Goal: Communication & Community: Share content

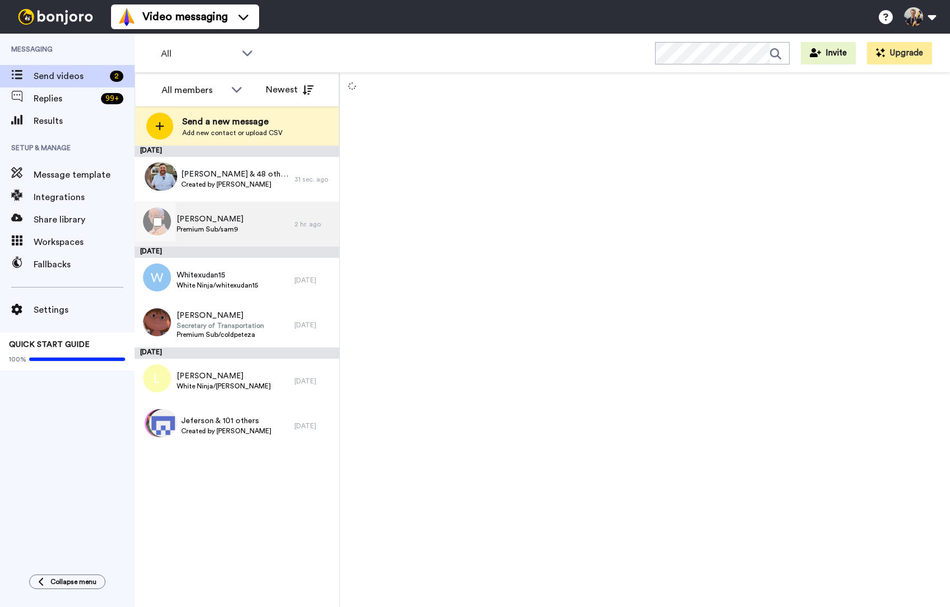
click at [238, 221] on div "Sam Premium Sub/sam9" at bounding box center [215, 224] width 160 height 45
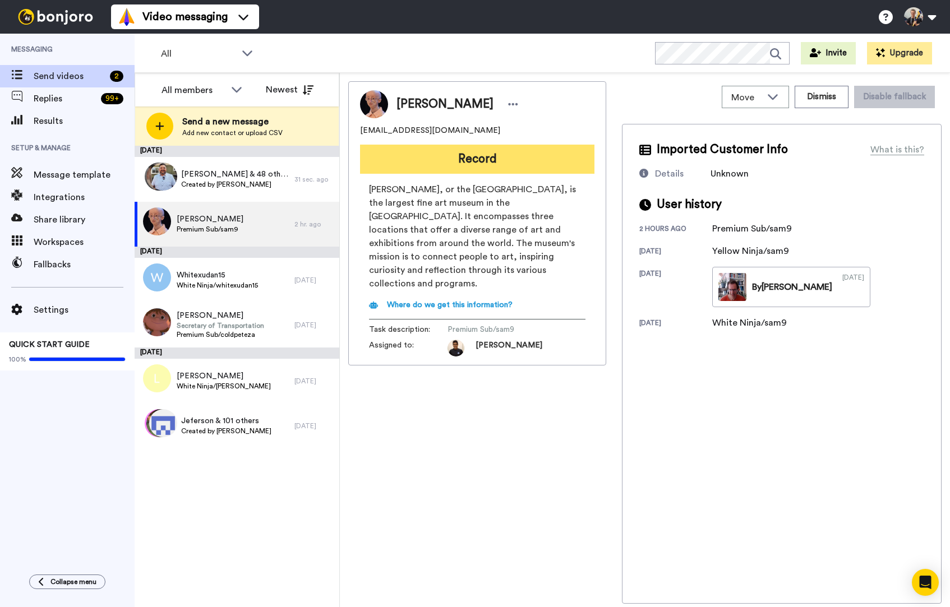
click at [509, 156] on button "Record" at bounding box center [477, 159] width 234 height 29
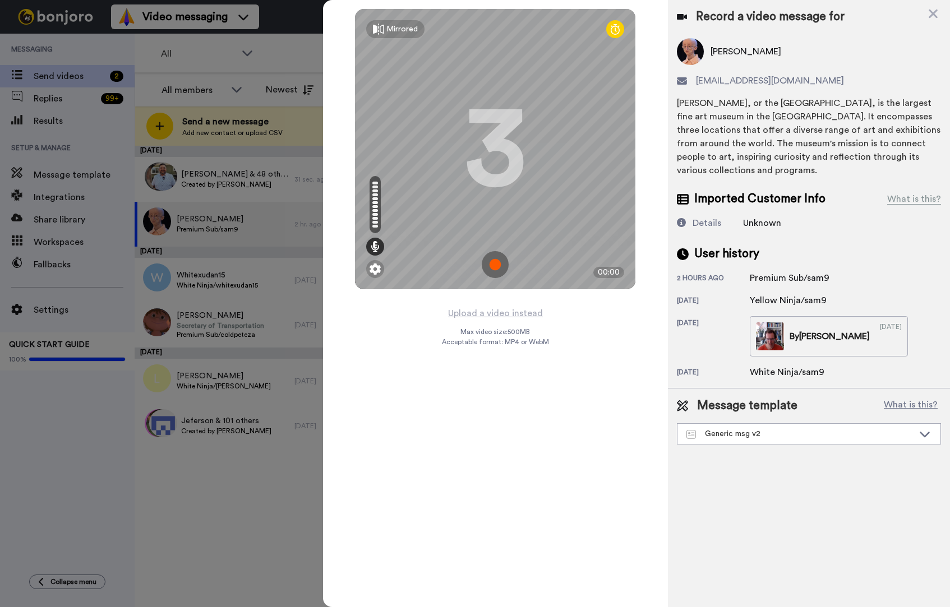
click at [491, 269] on img at bounding box center [495, 264] width 27 height 27
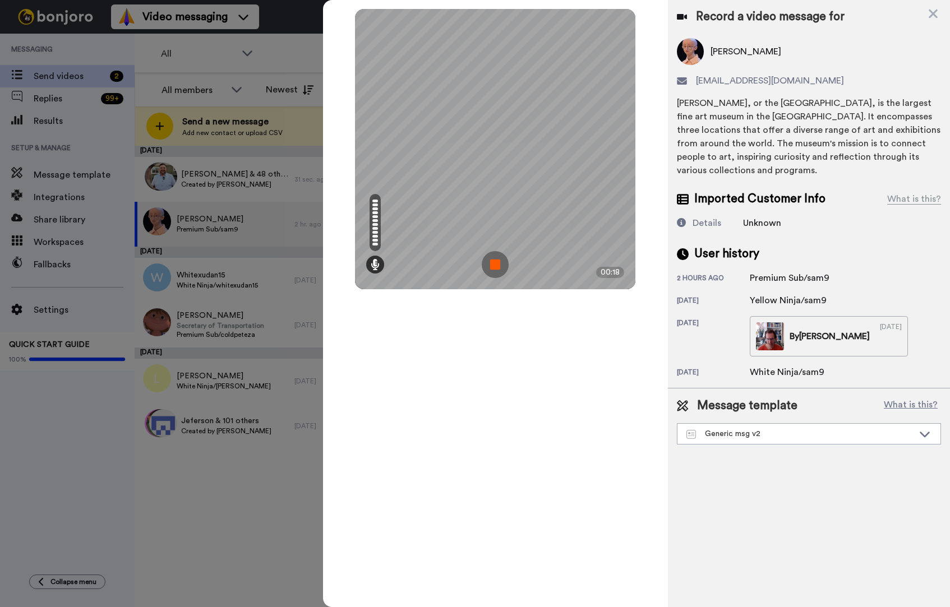
click at [496, 263] on img at bounding box center [495, 264] width 27 height 27
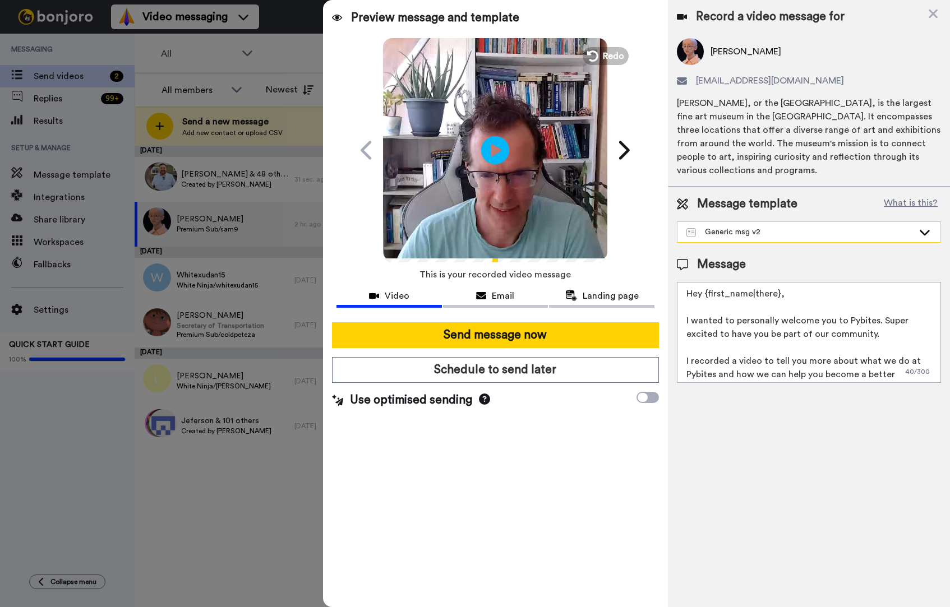
click at [738, 233] on div "Generic msg v2" at bounding box center [799, 232] width 227 height 11
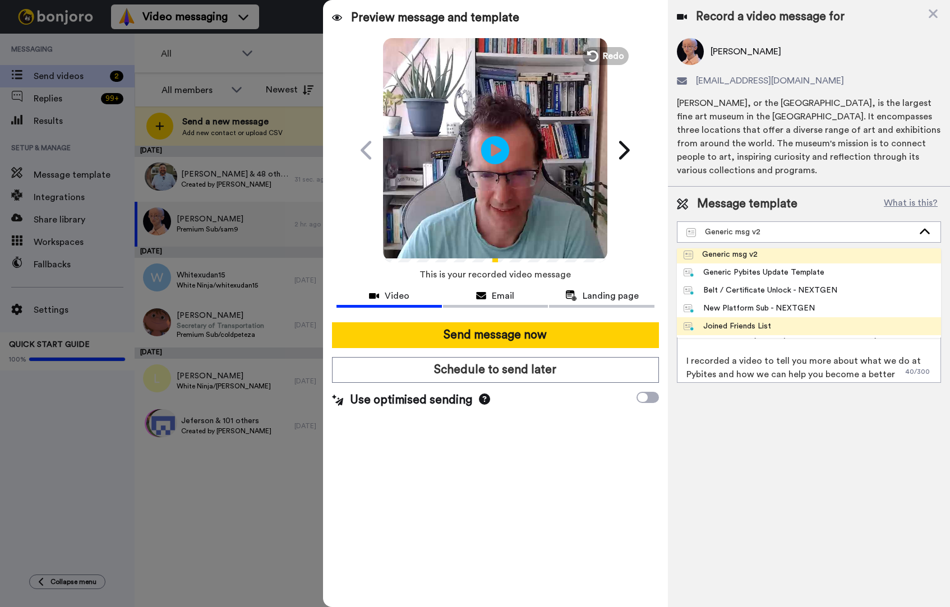
scroll to position [38, 0]
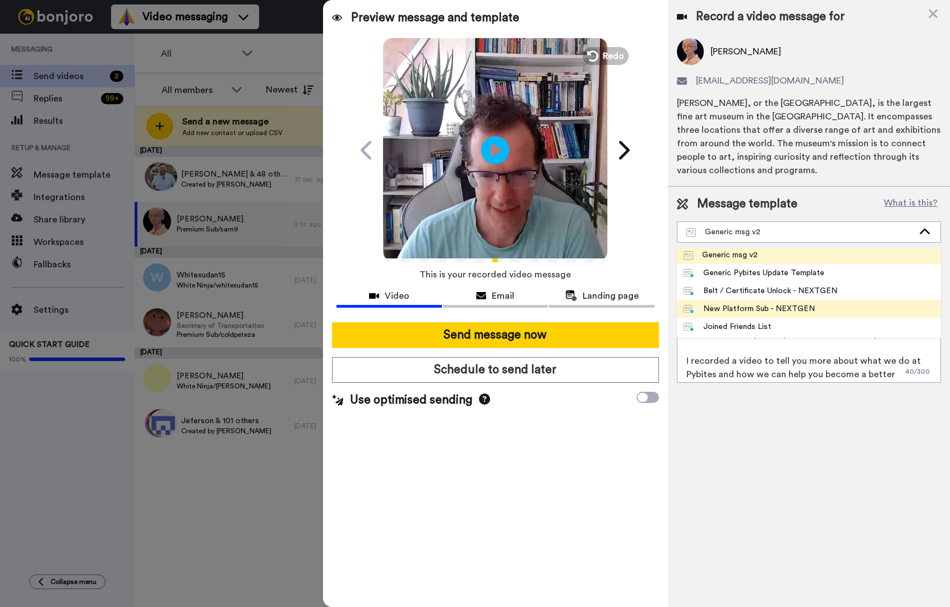
click at [742, 314] on div "New Platform Sub - NEXTGEN" at bounding box center [749, 308] width 131 height 11
type textarea "Hey {first_name|there}, Thanks for subscribing to our Bites of Py exercises, ex…"
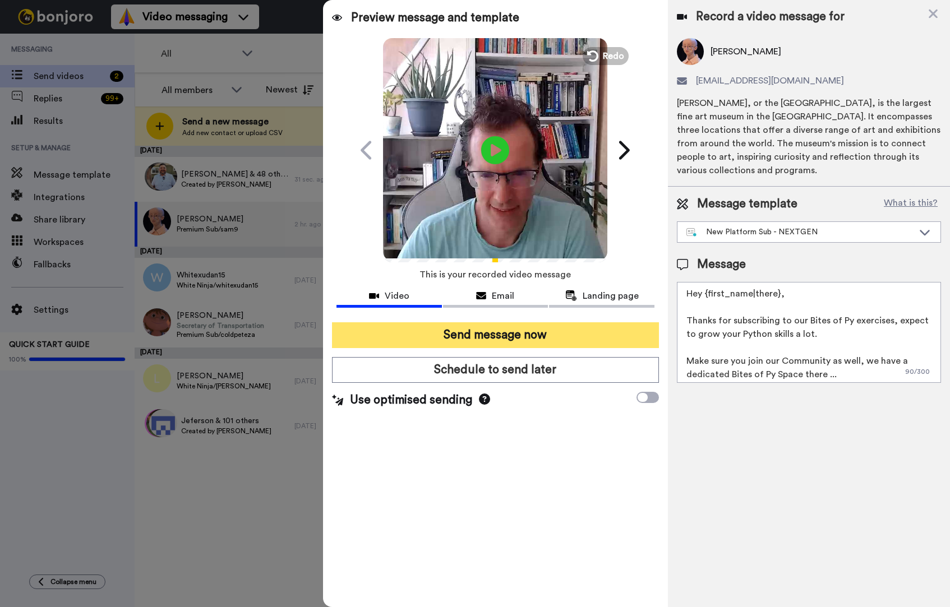
click at [550, 336] on button "Send message now" at bounding box center [495, 335] width 327 height 26
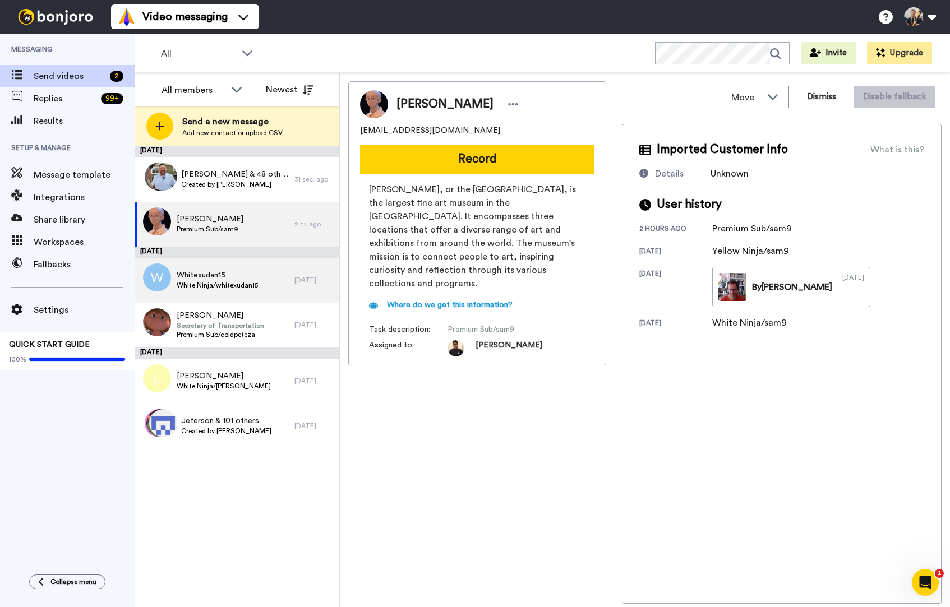
scroll to position [0, 0]
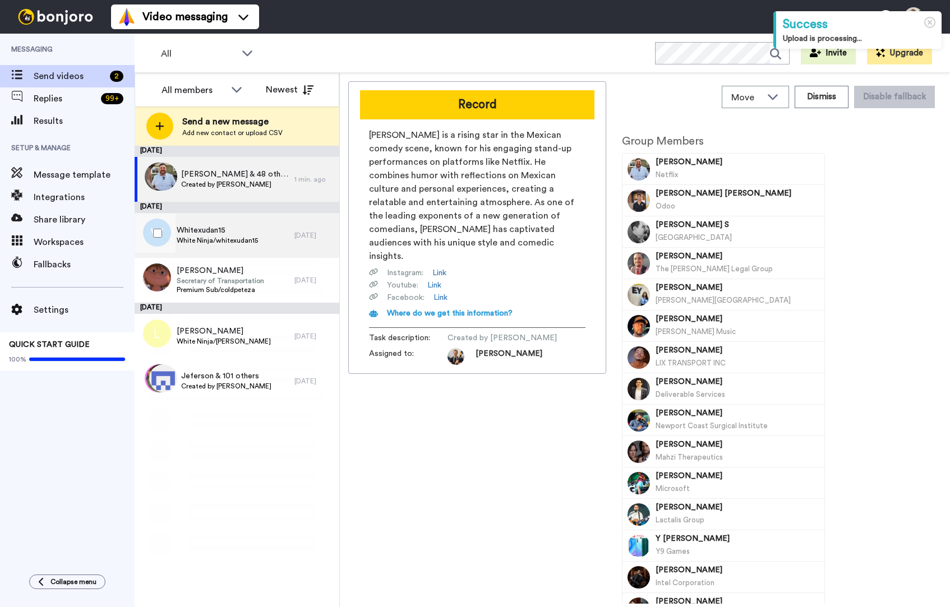
click at [208, 238] on span "White Ninja/whitexudan15" at bounding box center [217, 240] width 81 height 9
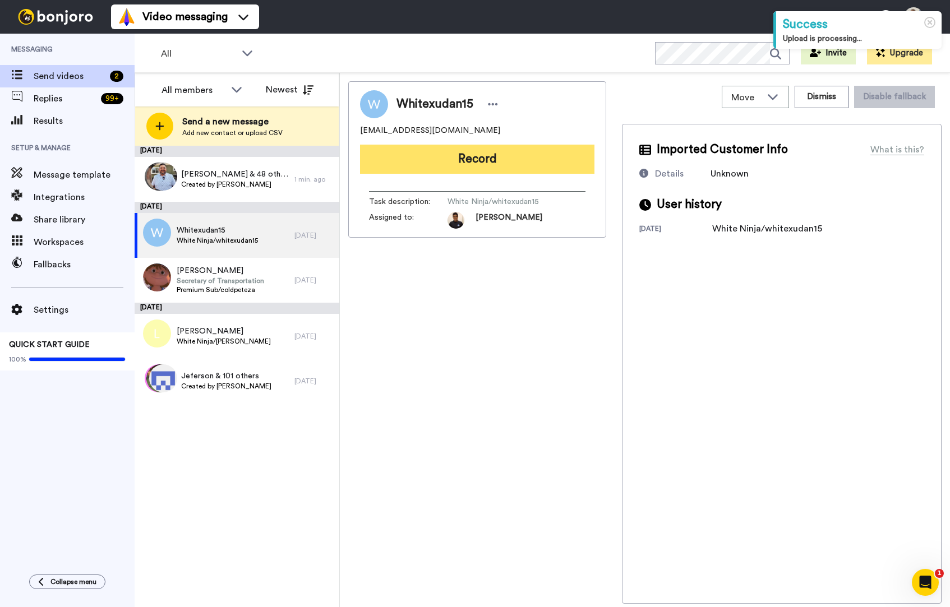
click at [482, 163] on button "Record" at bounding box center [477, 159] width 234 height 29
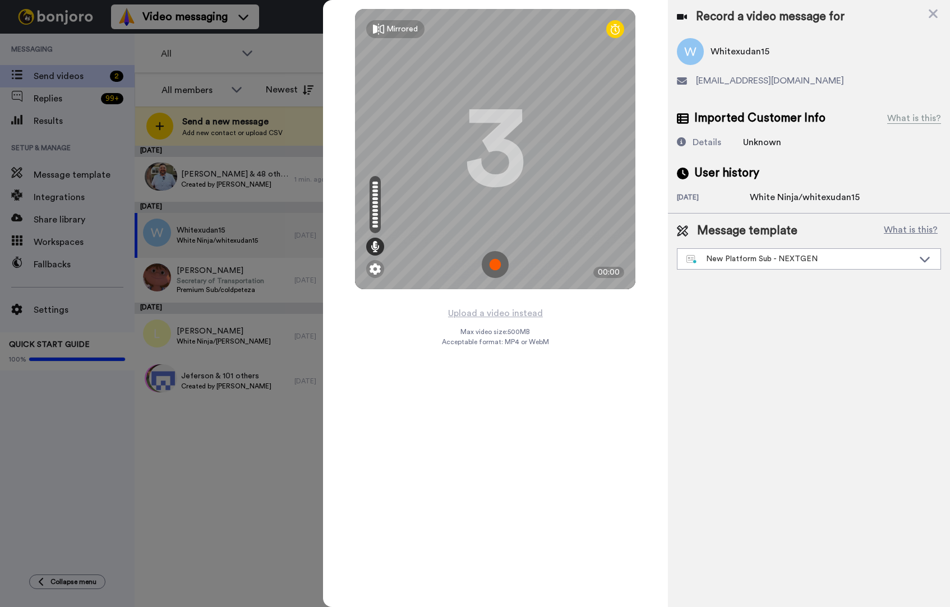
click at [497, 257] on img at bounding box center [495, 264] width 27 height 27
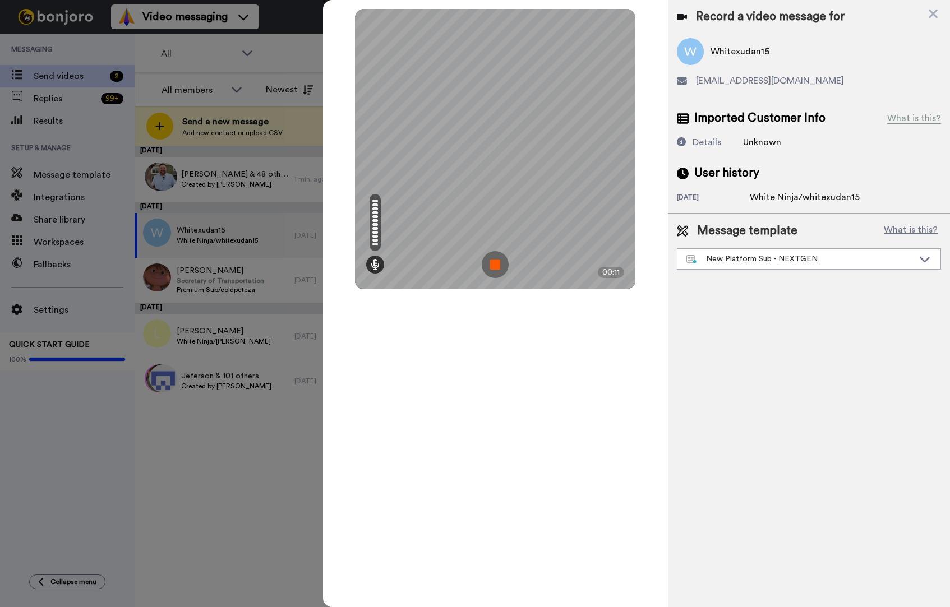
click at [500, 267] on img at bounding box center [495, 264] width 27 height 27
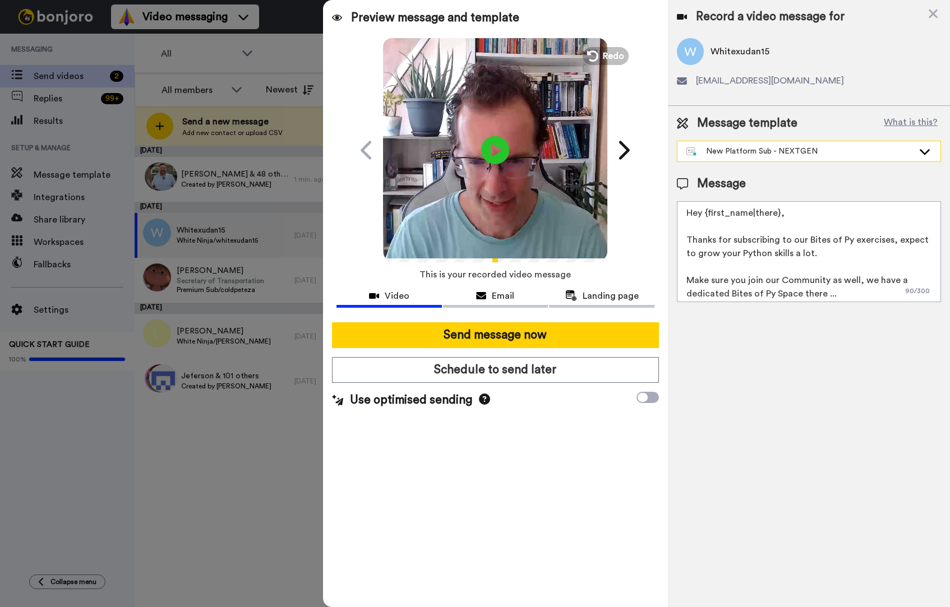
click at [751, 151] on div "New Platform Sub - NEXTGEN" at bounding box center [799, 151] width 227 height 11
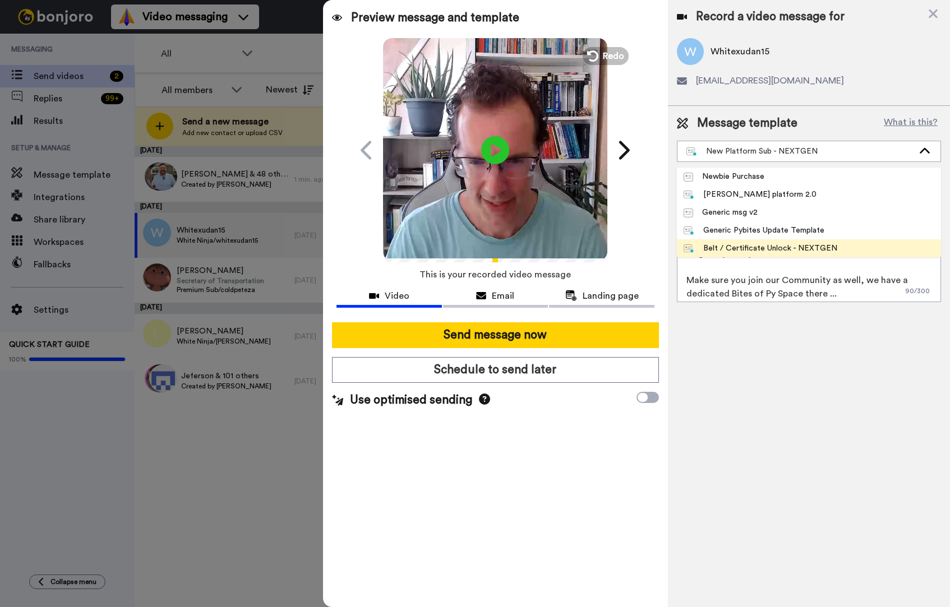
click at [751, 246] on div "Belt / Certificate Unlock - NEXTGEN" at bounding box center [761, 248] width 154 height 11
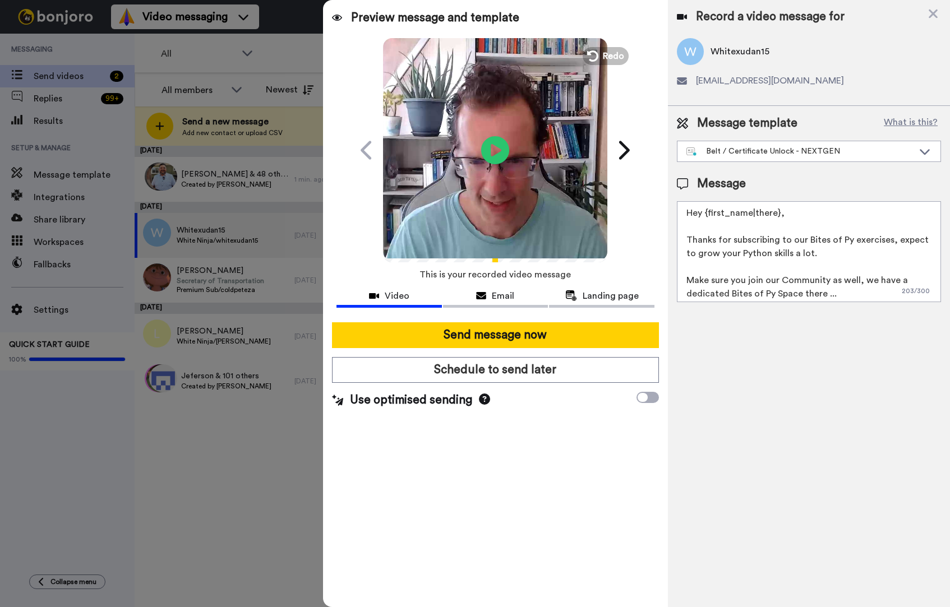
type textarea "Hey {first_name|there}, Congrats on your latest achievement on the Pybites Plat…"
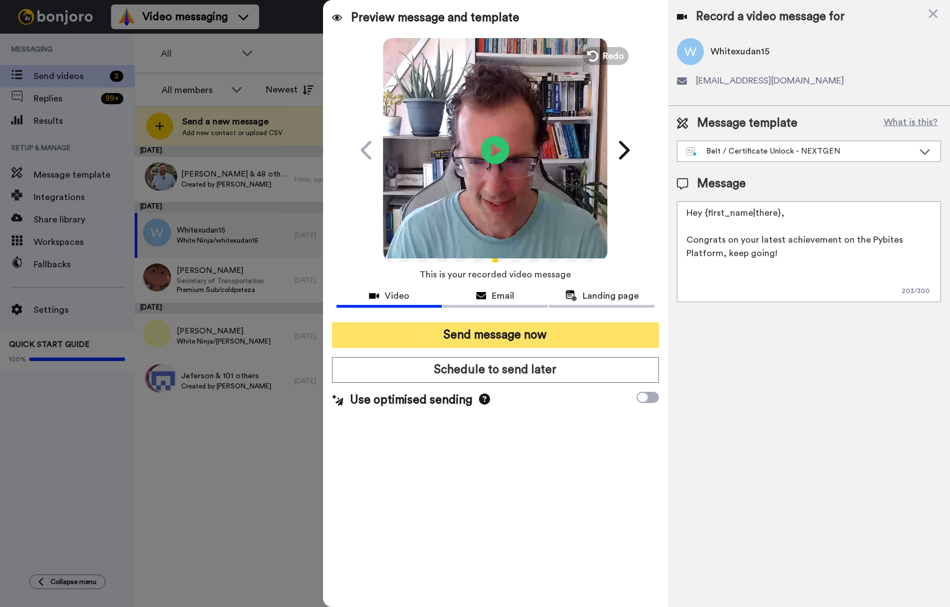
click at [529, 336] on button "Send message now" at bounding box center [495, 335] width 327 height 26
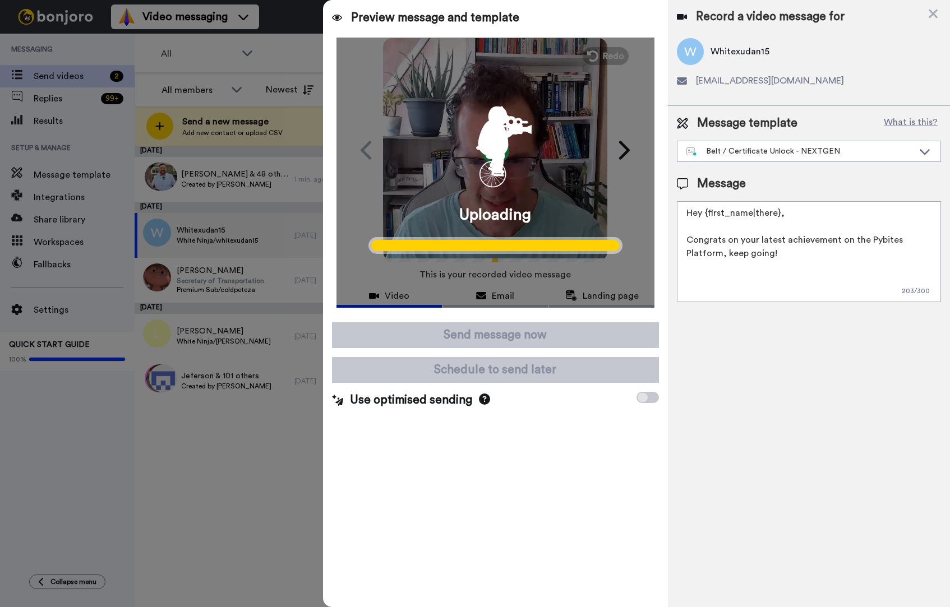
click at [214, 421] on div at bounding box center [475, 303] width 950 height 607
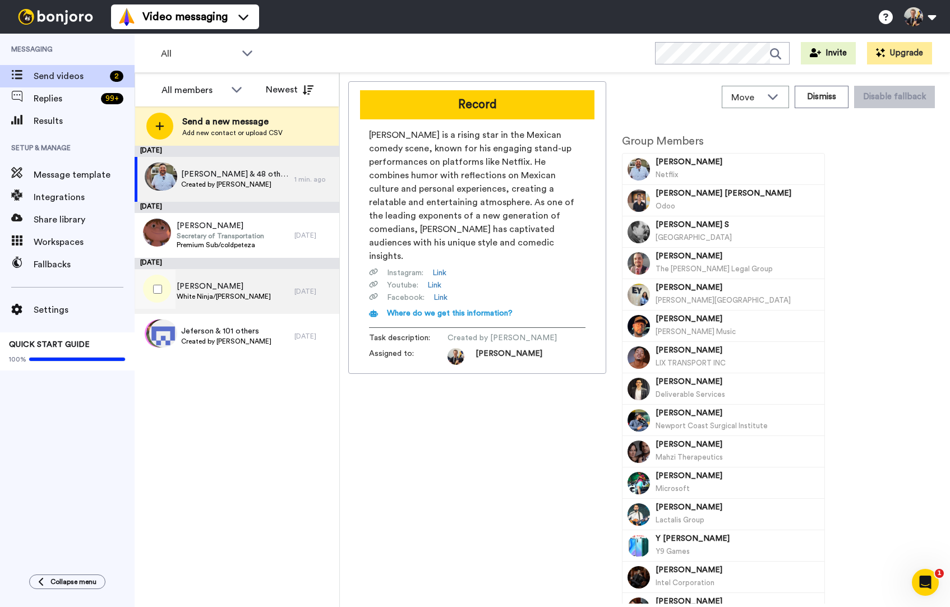
click at [199, 289] on span "Laura" at bounding box center [224, 286] width 94 height 11
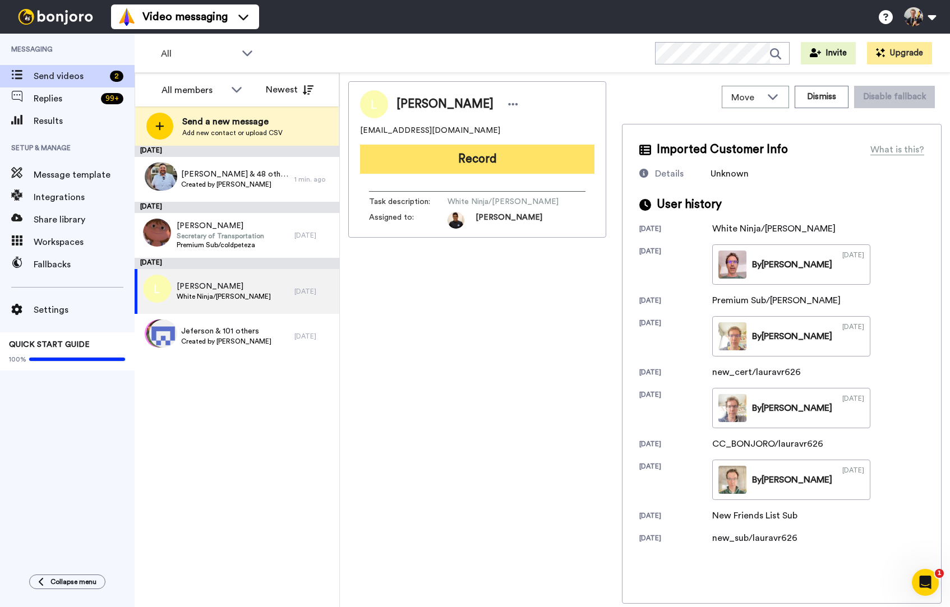
click at [446, 168] on button "Record" at bounding box center [477, 159] width 234 height 29
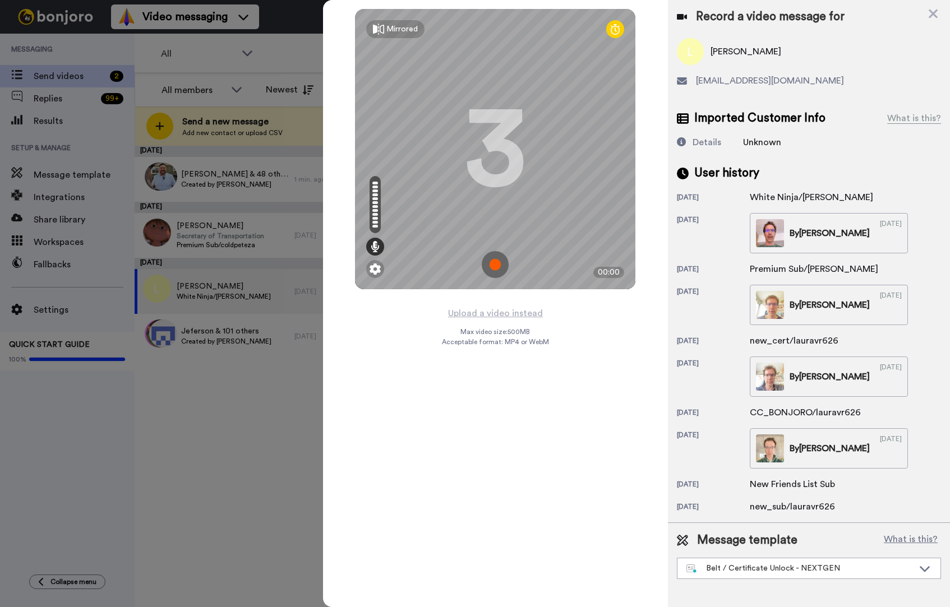
click at [493, 268] on img at bounding box center [495, 264] width 27 height 27
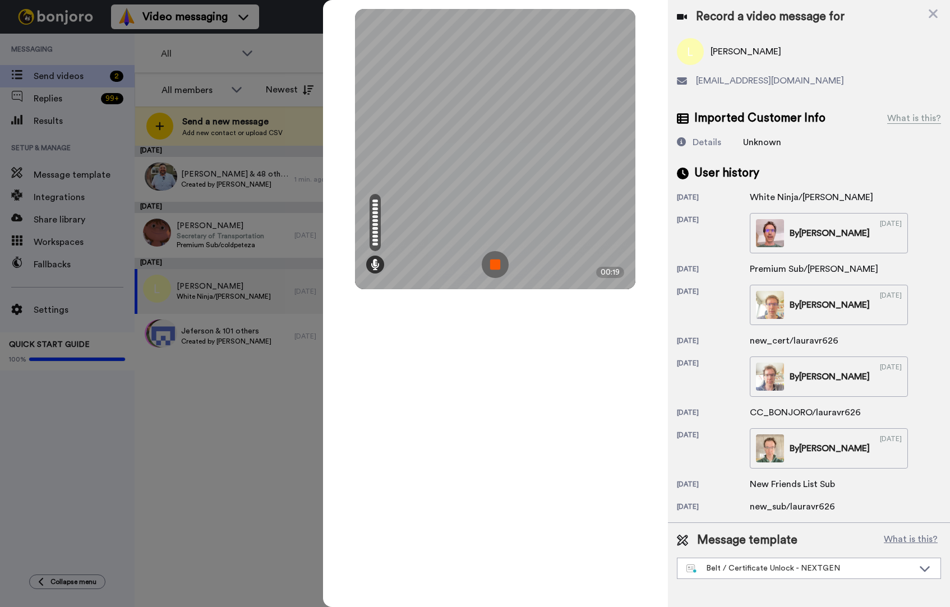
click at [493, 264] on img at bounding box center [495, 264] width 27 height 27
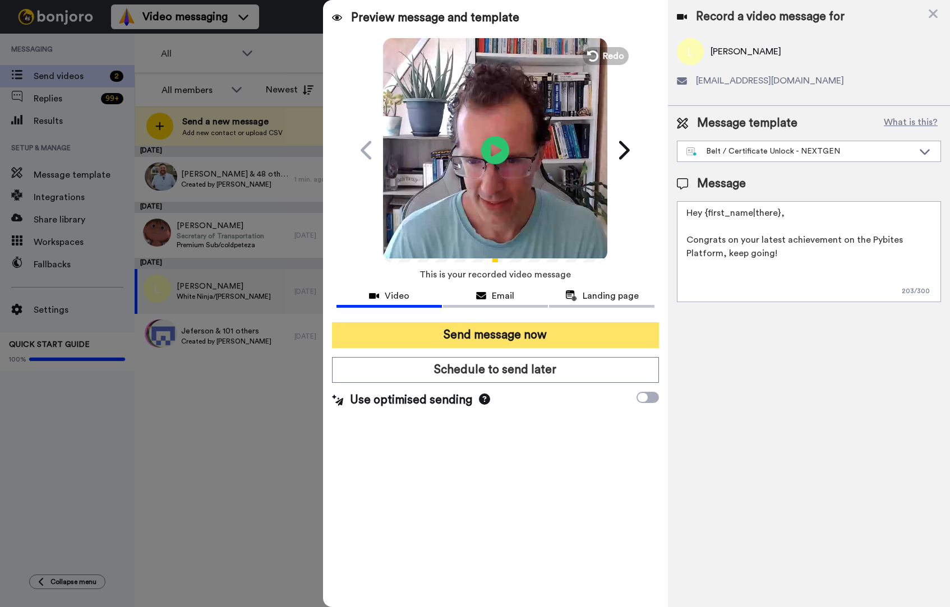
click at [510, 336] on button "Send message now" at bounding box center [495, 335] width 327 height 26
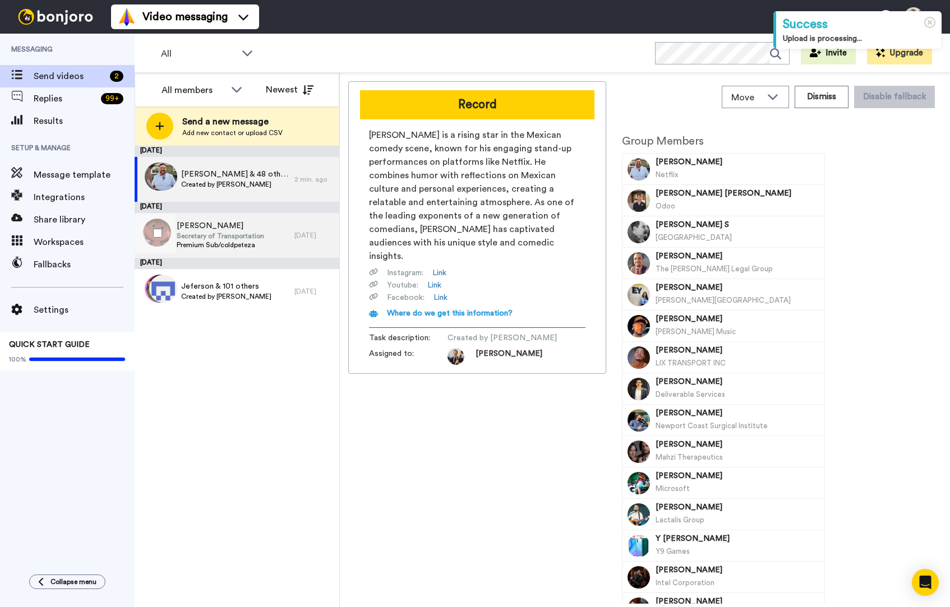
click at [237, 238] on span "Secretary of Transportation" at bounding box center [220, 236] width 87 height 9
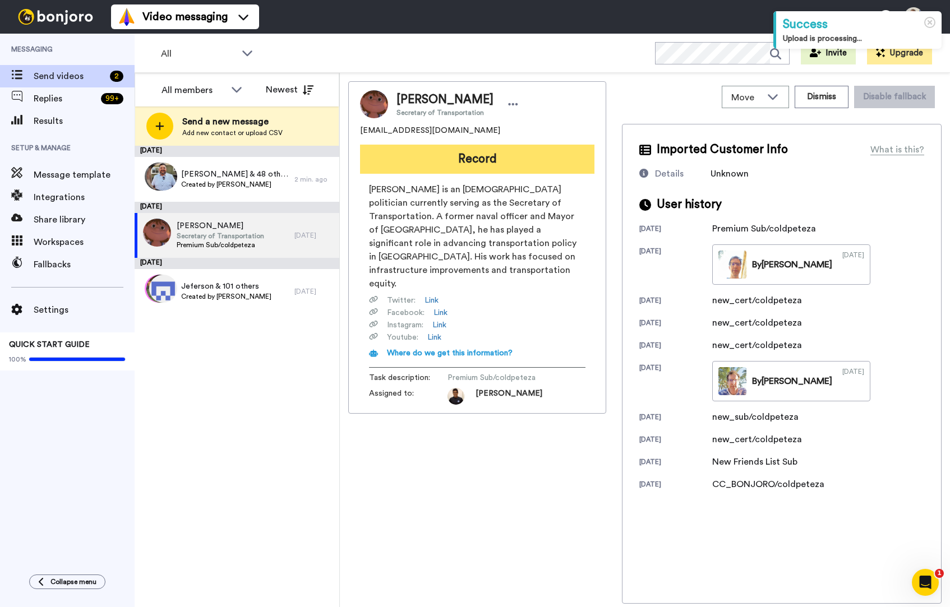
click at [502, 159] on button "Record" at bounding box center [477, 159] width 234 height 29
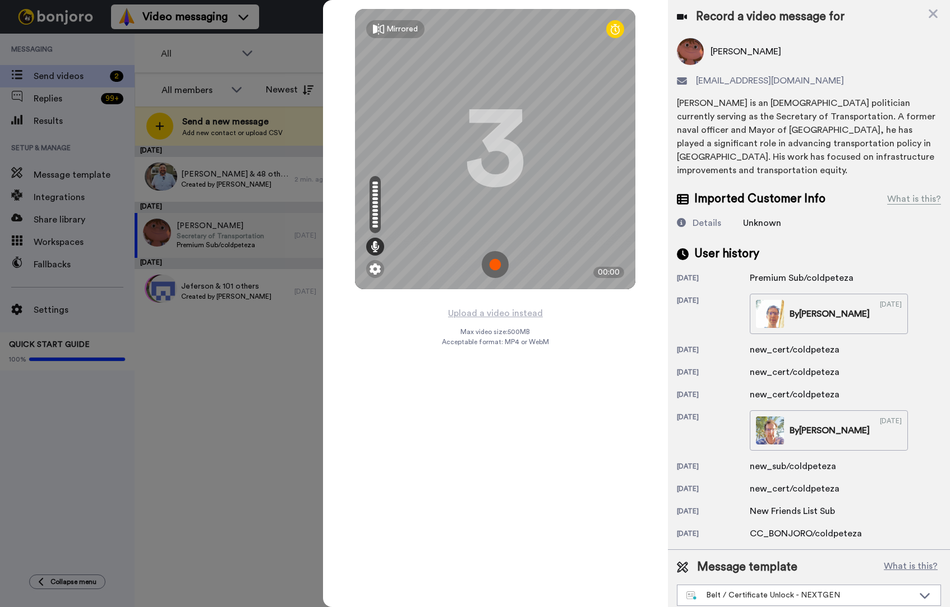
drag, startPoint x: 492, startPoint y: 264, endPoint x: 548, endPoint y: 292, distance: 62.2
click at [492, 264] on img at bounding box center [495, 264] width 27 height 27
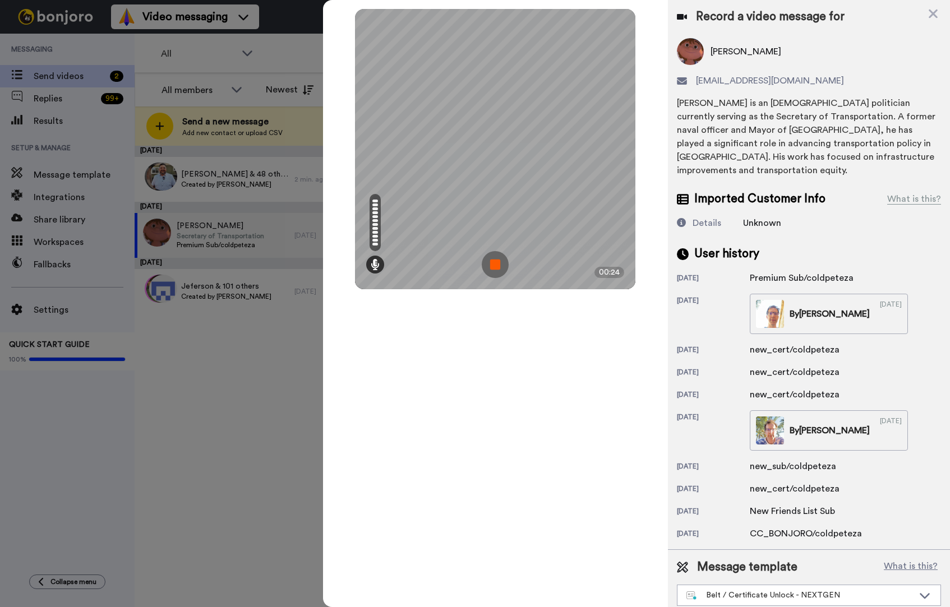
click at [497, 269] on img at bounding box center [495, 264] width 27 height 27
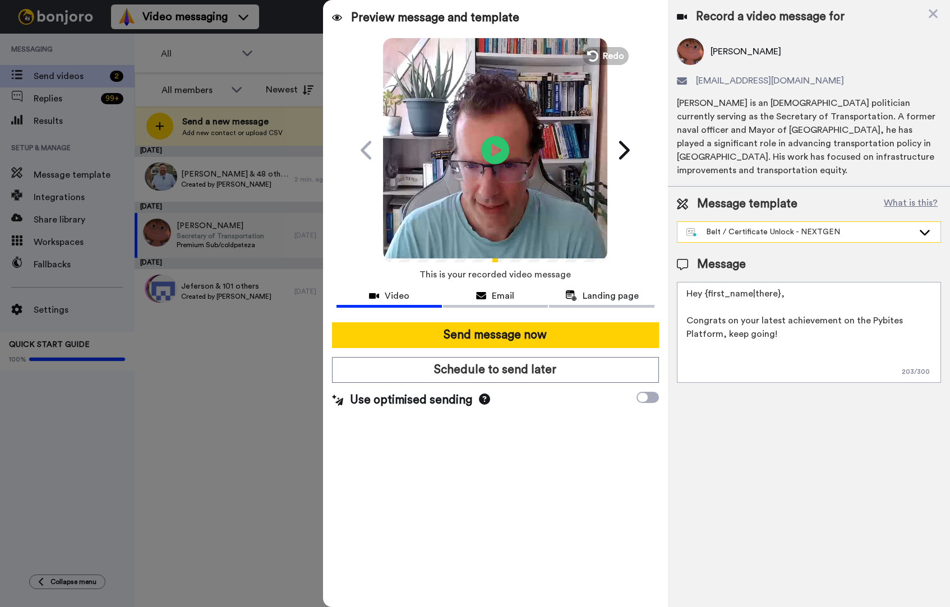
click at [768, 227] on div "Belt / Certificate Unlock - NEXTGEN" at bounding box center [799, 232] width 227 height 11
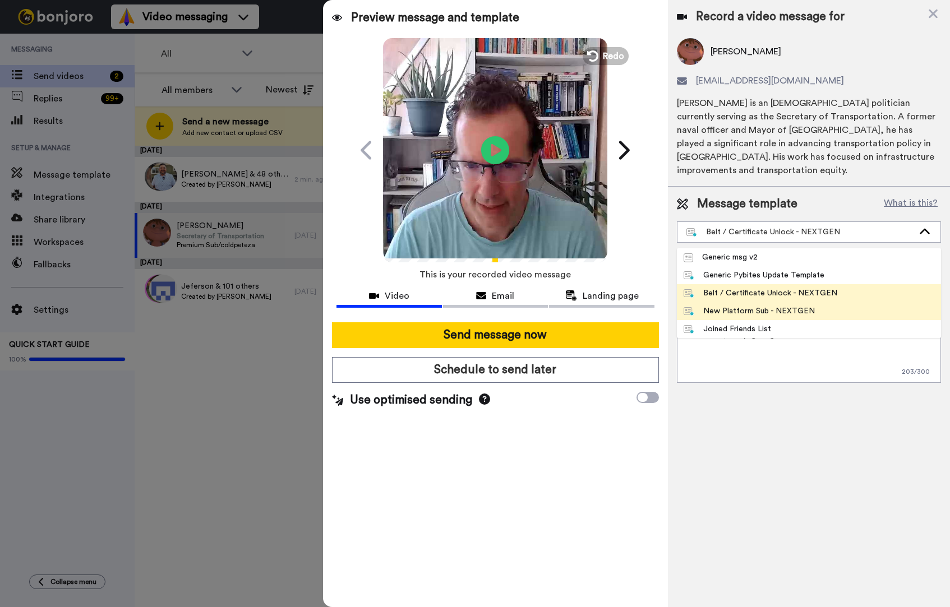
scroll to position [43, 0]
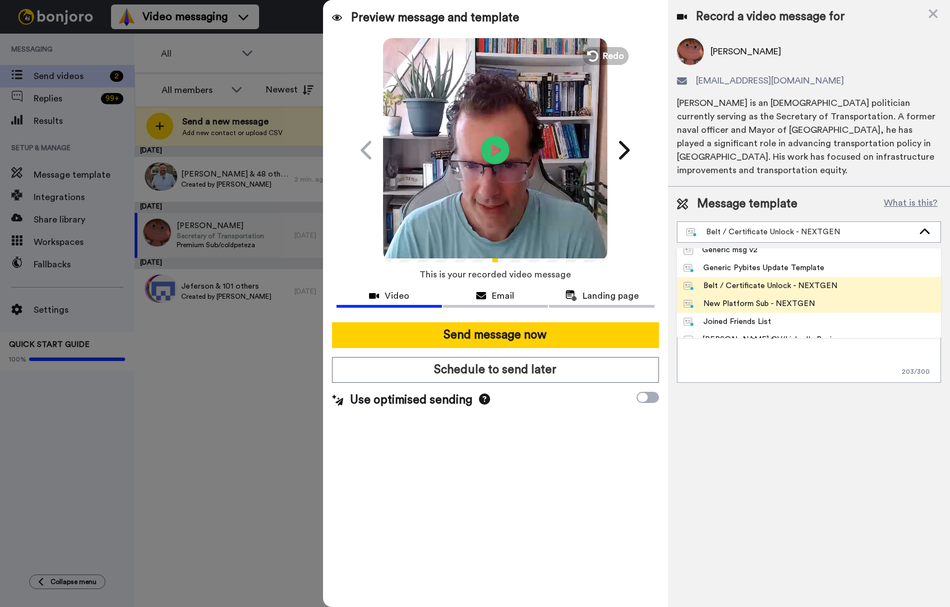
click at [750, 298] on div "New Platform Sub - NEXTGEN" at bounding box center [749, 303] width 131 height 11
type textarea "Hey {first_name|there}, Thanks for subscribing to our Bites of Py exercises, ex…"
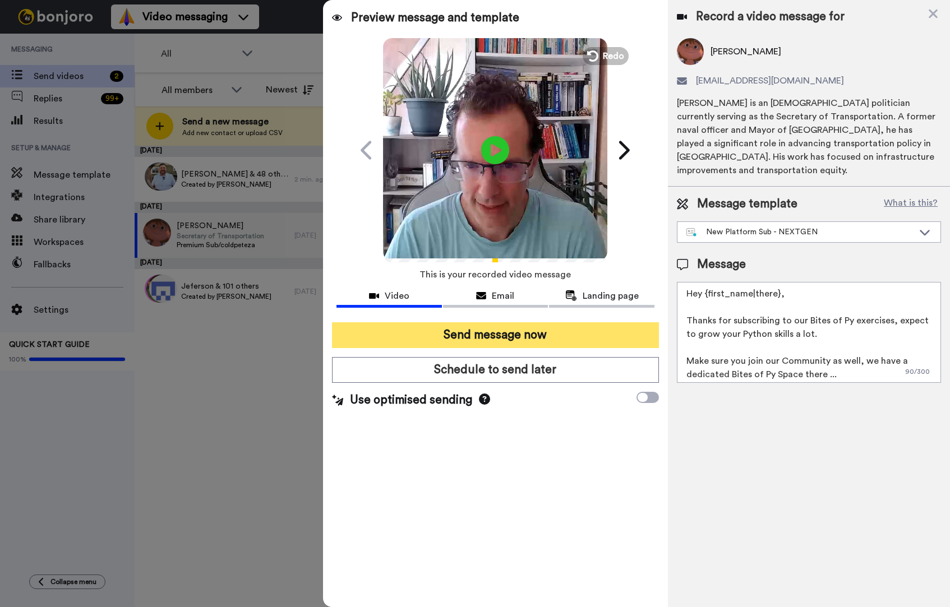
click at [479, 334] on button "Send message now" at bounding box center [495, 335] width 327 height 26
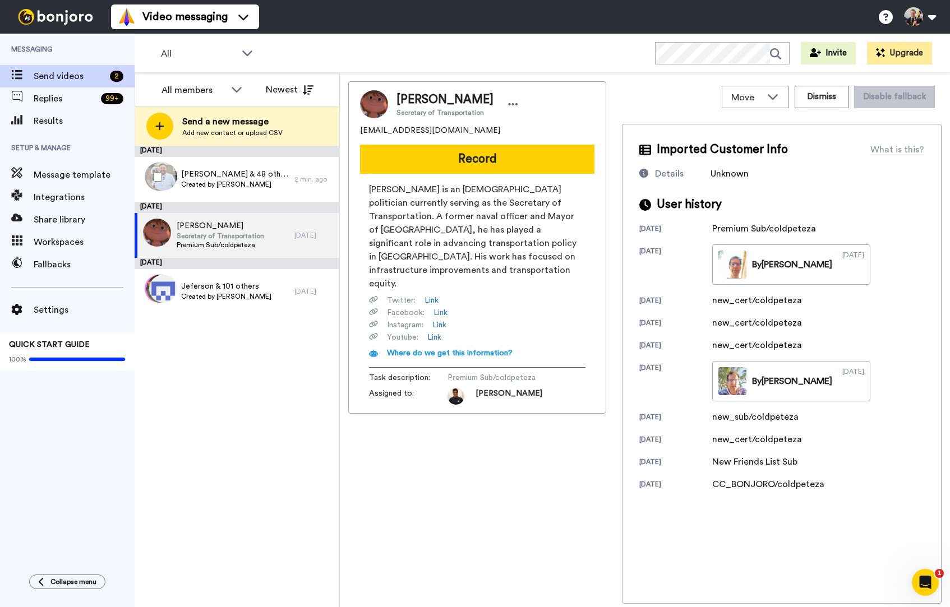
scroll to position [0, 0]
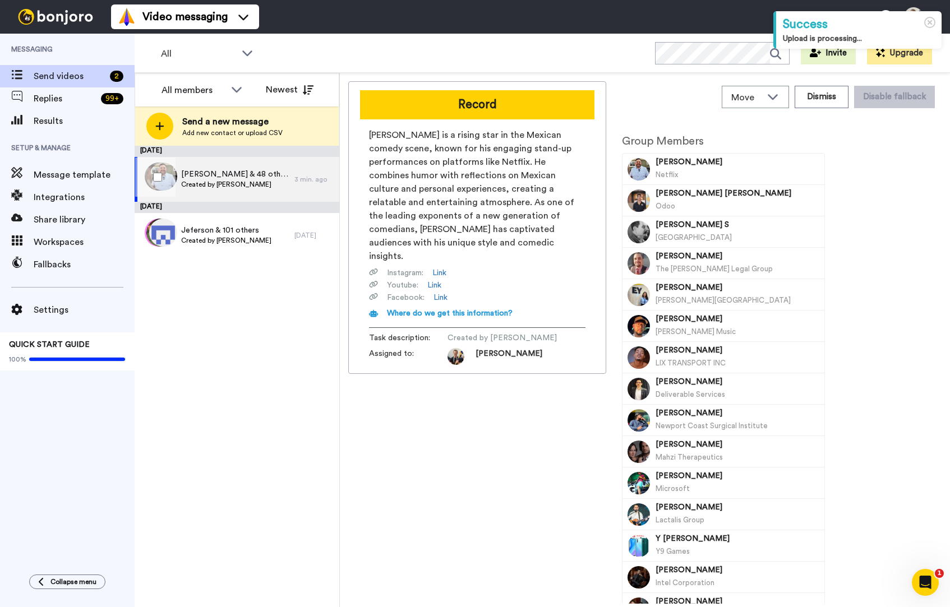
click at [226, 180] on span "Created by [PERSON_NAME]" at bounding box center [235, 184] width 108 height 9
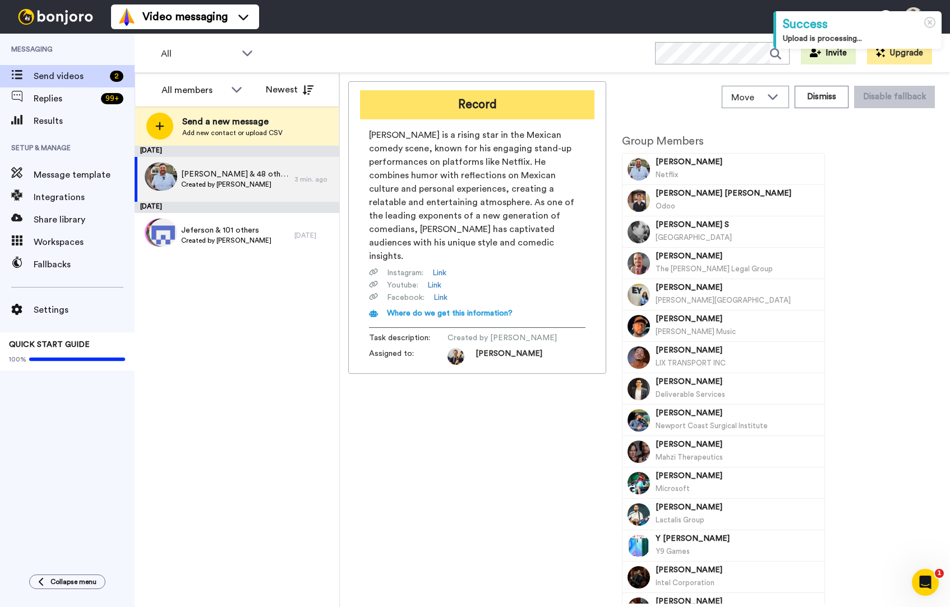
click at [515, 98] on button "Record" at bounding box center [477, 104] width 234 height 29
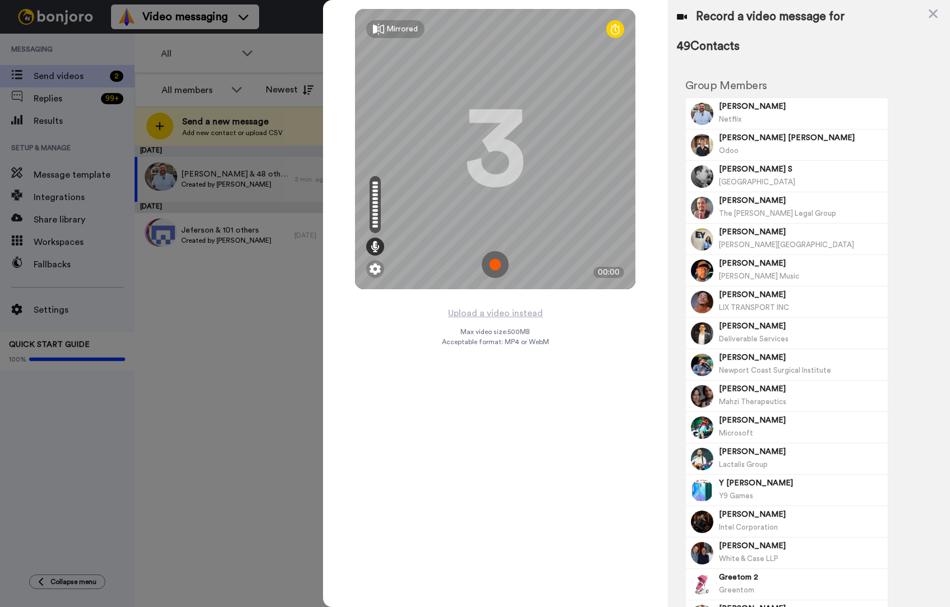
click at [499, 261] on img at bounding box center [495, 264] width 27 height 27
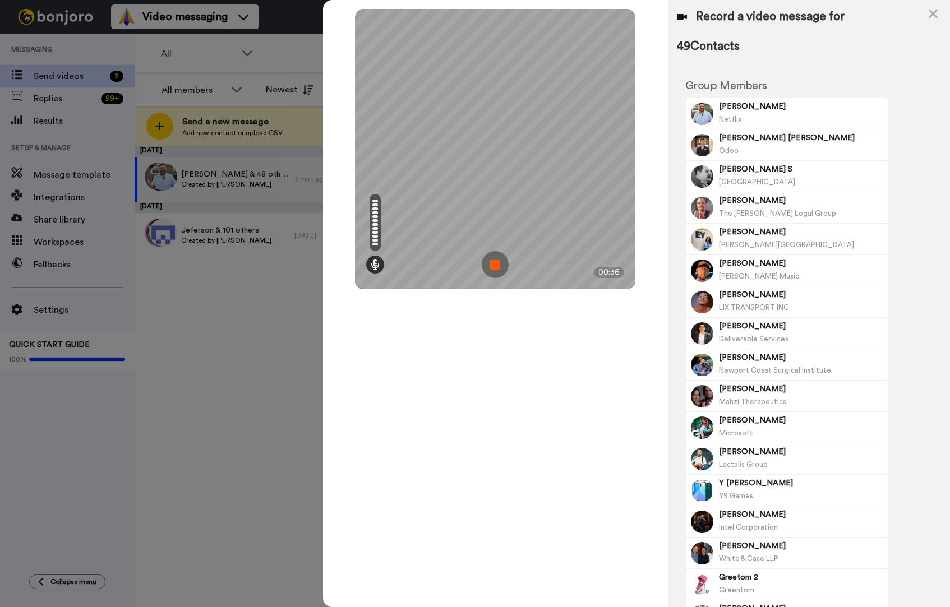
drag, startPoint x: 499, startPoint y: 269, endPoint x: 507, endPoint y: 287, distance: 19.8
click at [499, 269] on img at bounding box center [495, 264] width 27 height 27
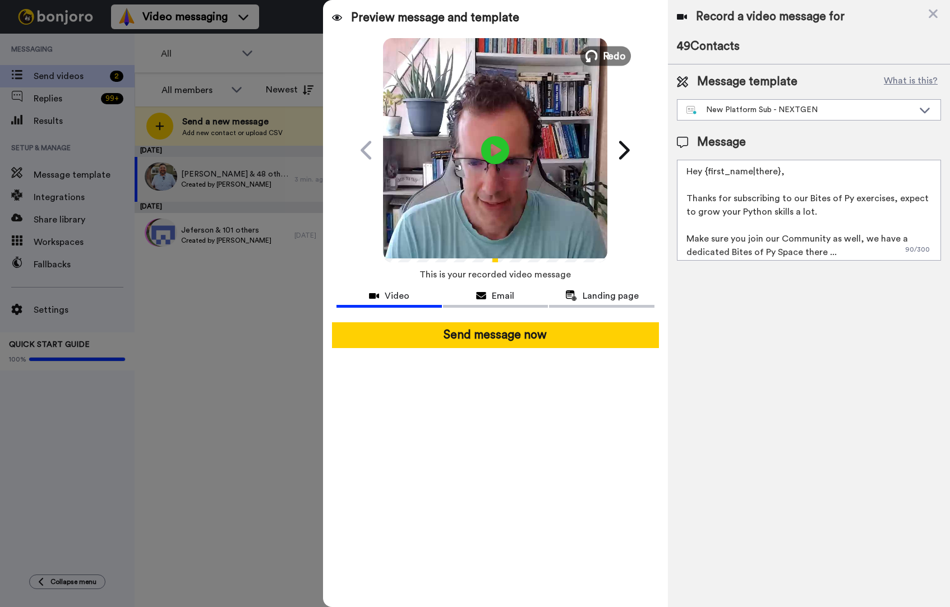
click at [610, 57] on span "Redo" at bounding box center [615, 55] width 24 height 15
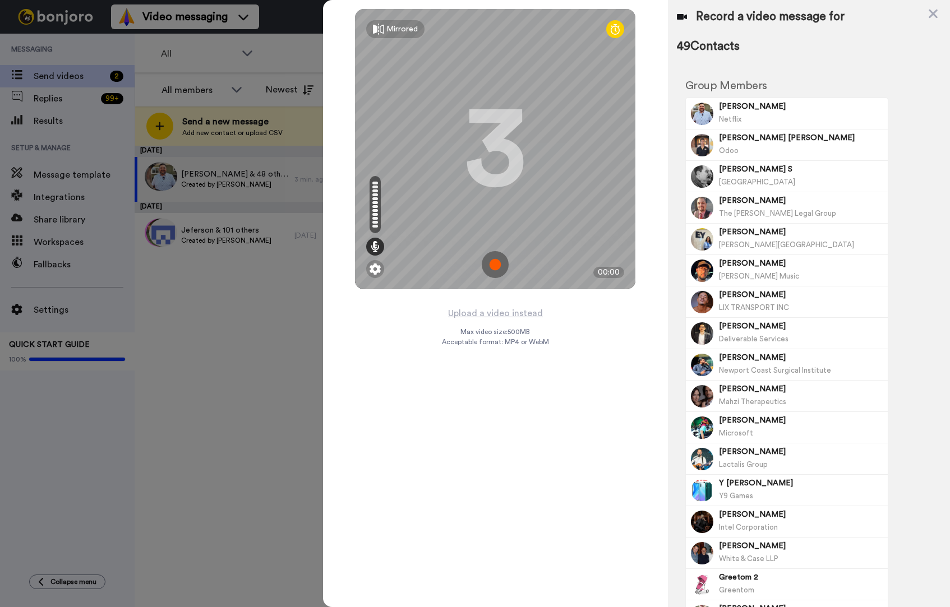
click at [496, 262] on img at bounding box center [495, 264] width 27 height 27
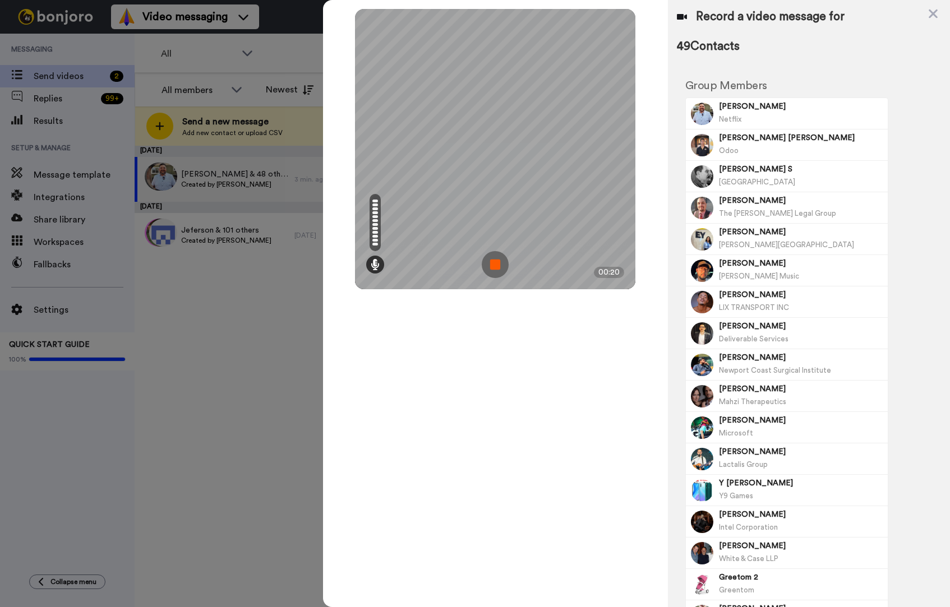
click at [495, 252] on img at bounding box center [495, 264] width 27 height 27
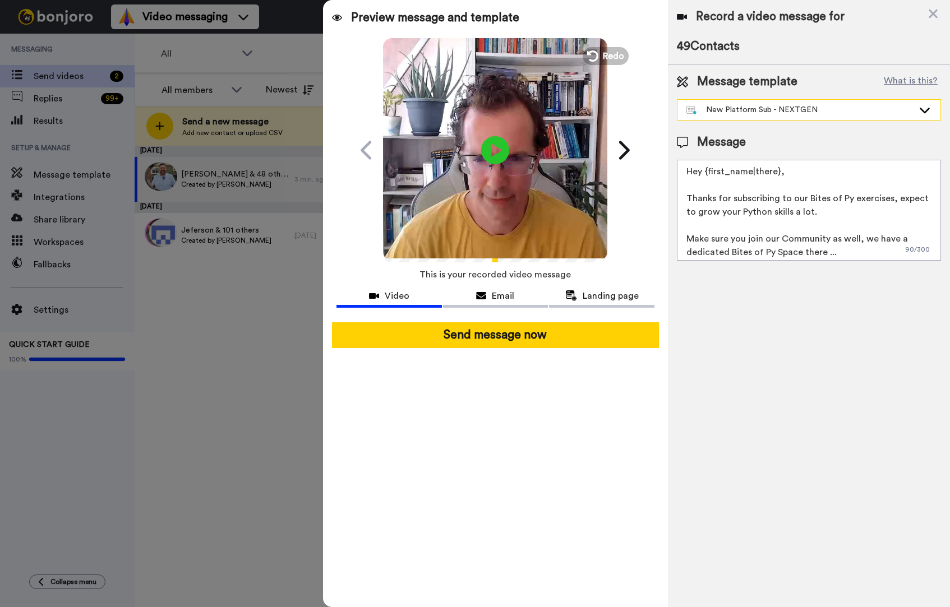
click at [783, 107] on div "New Platform Sub - NEXTGEN" at bounding box center [799, 109] width 227 height 11
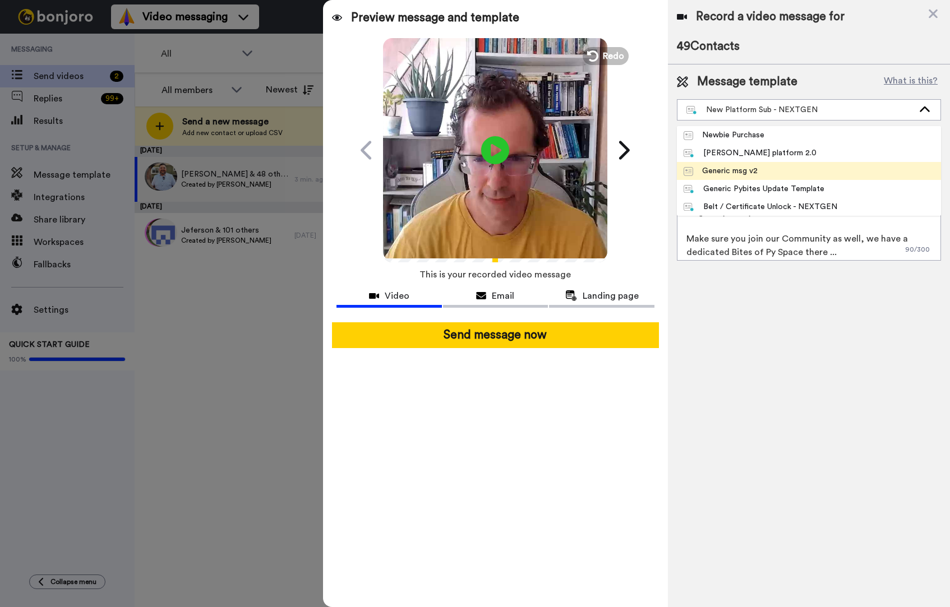
click at [753, 167] on div "Generic msg v2" at bounding box center [721, 170] width 74 height 11
type textarea "Hey {first_name|there}, I wanted to personally welcome you to Pybites. Super ex…"
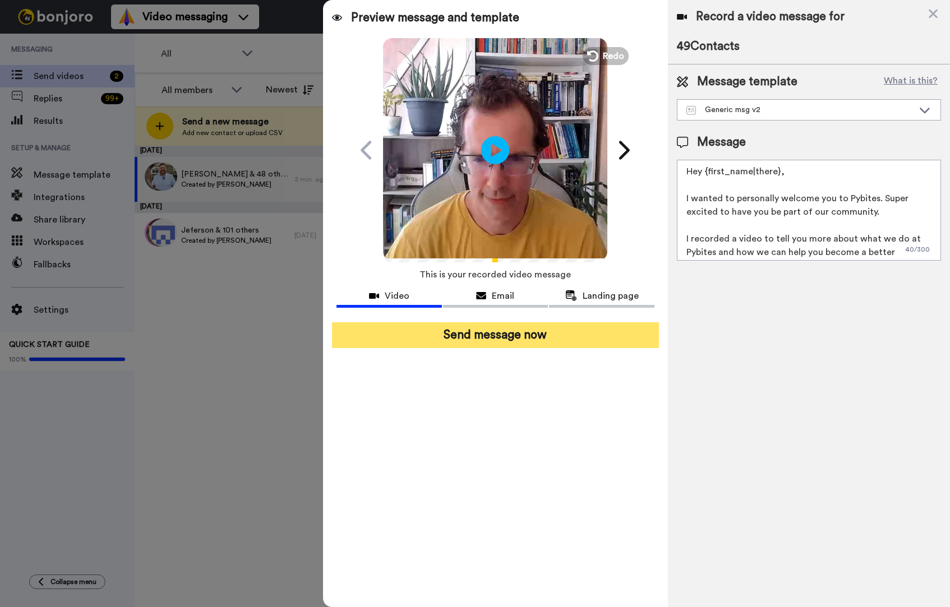
click at [496, 340] on button "Send message now" at bounding box center [495, 335] width 327 height 26
